Goal: Information Seeking & Learning: Learn about a topic

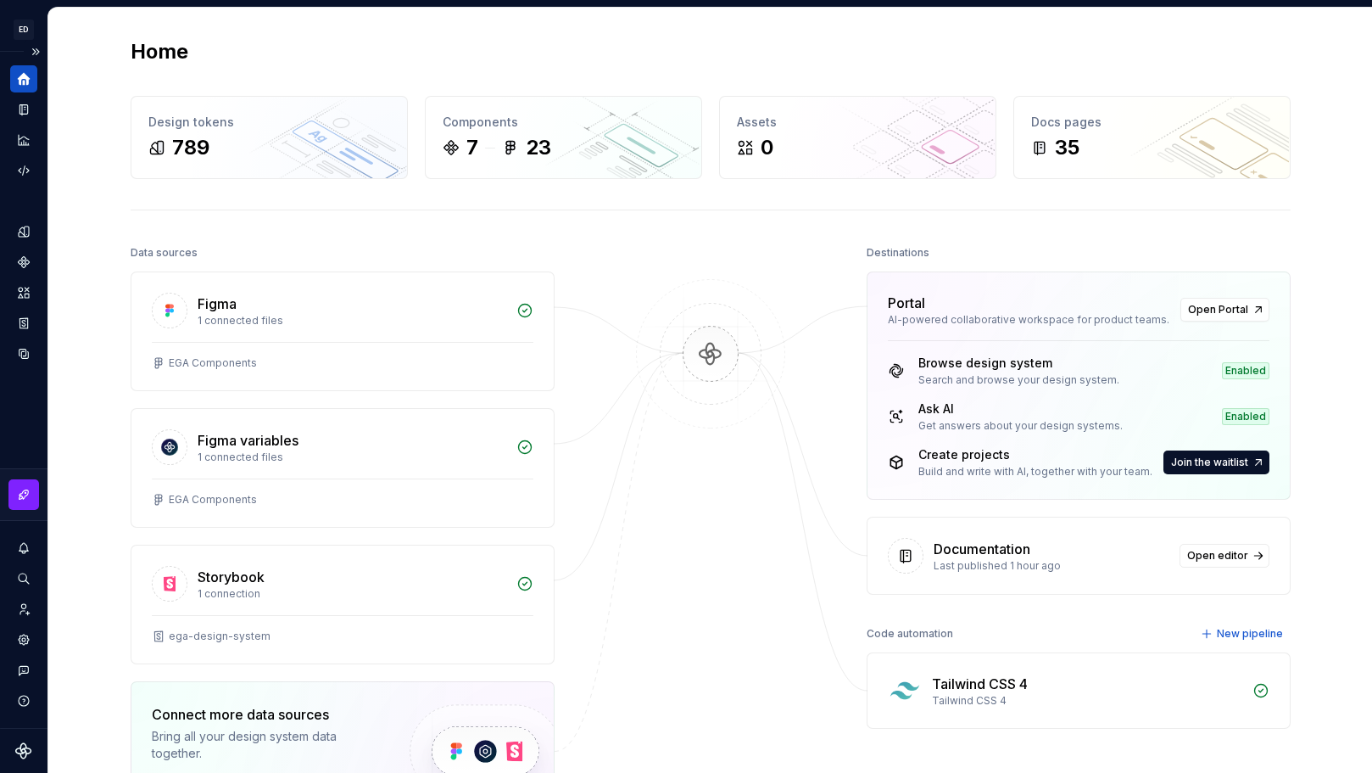
click at [19, 76] on icon "Home" at bounding box center [24, 79] width 13 height 13
click at [23, 109] on icon "Documentation" at bounding box center [25, 109] width 7 height 9
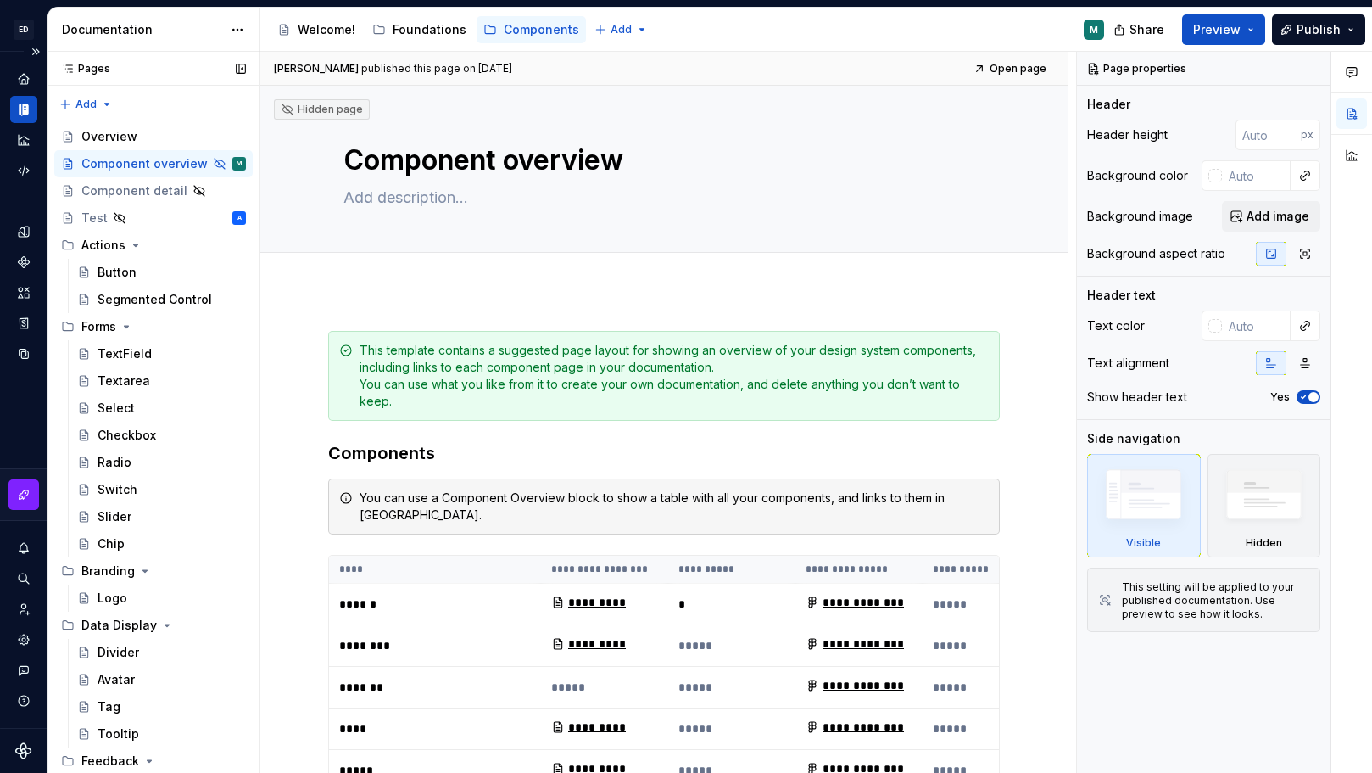
scroll to position [3, 0]
click at [310, 23] on div "Welcome!" at bounding box center [327, 29] width 58 height 17
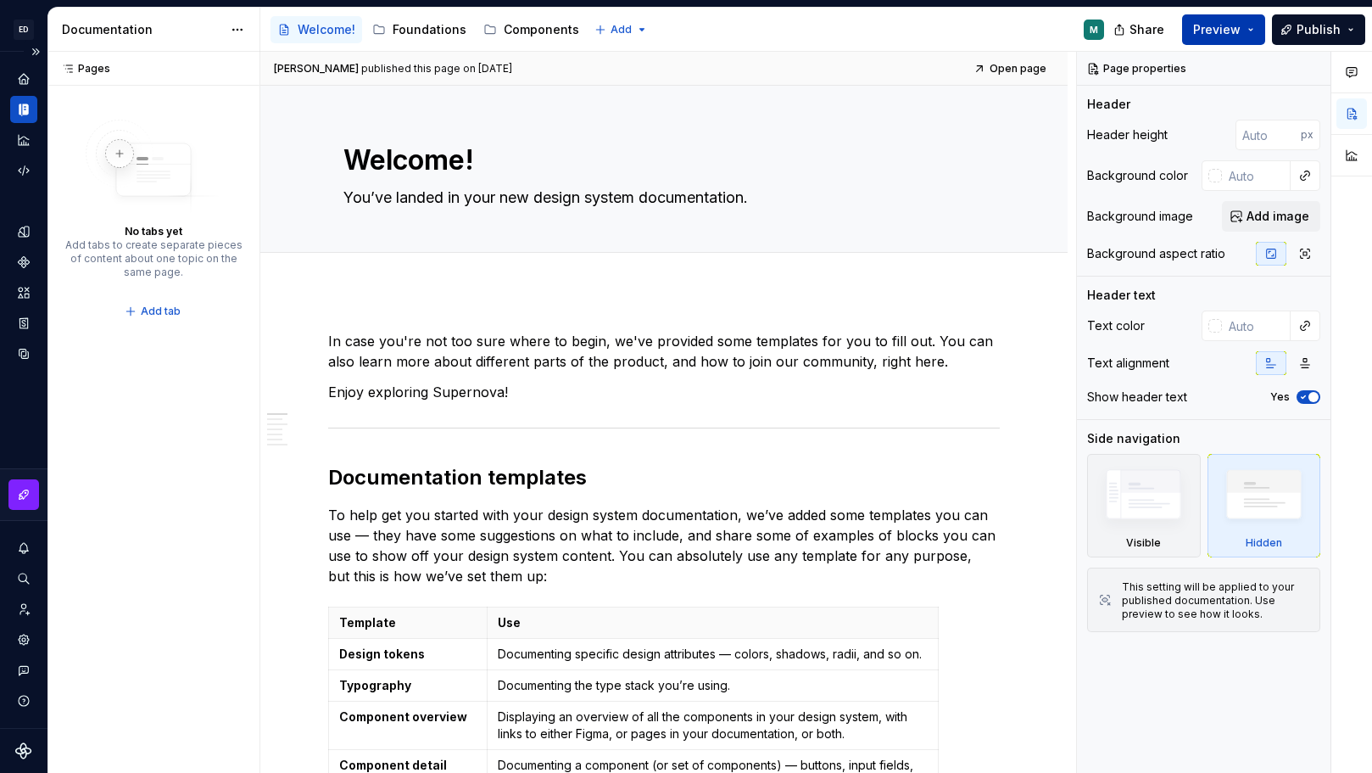
click at [1245, 25] on button "Preview" at bounding box center [1223, 29] width 83 height 31
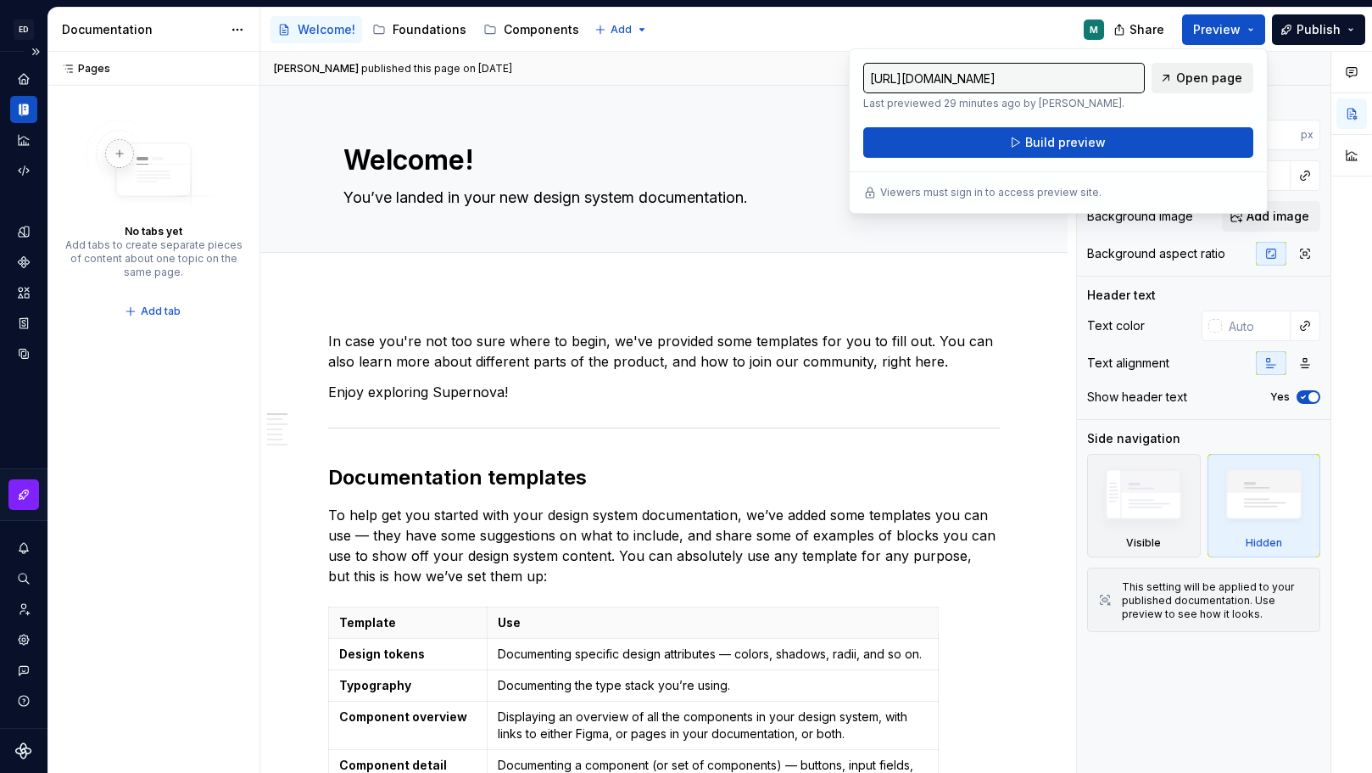
click at [1199, 78] on span "Open page" at bounding box center [1209, 78] width 66 height 17
type textarea "*"
